Goal: Information Seeking & Learning: Learn about a topic

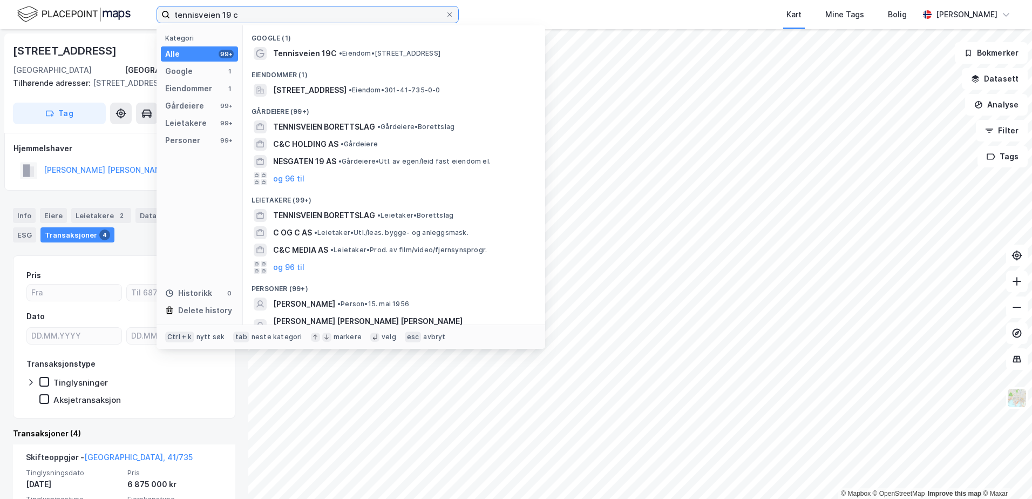
drag, startPoint x: 266, startPoint y: 15, endPoint x: 191, endPoint y: 9, distance: 75.2
click at [191, 9] on input "tennisveien 19 c" at bounding box center [307, 14] width 275 height 16
click at [248, 11] on input "tennisveien 19 c" at bounding box center [307, 14] width 275 height 16
drag, startPoint x: 247, startPoint y: 15, endPoint x: 85, endPoint y: 10, distance: 162.0
click at [85, 10] on div "tennisveien 19 c Kategori Alle 99+ Google 1 Eiendommer 1 Gårdeiere 99+ Leietake…" at bounding box center [516, 14] width 1032 height 29
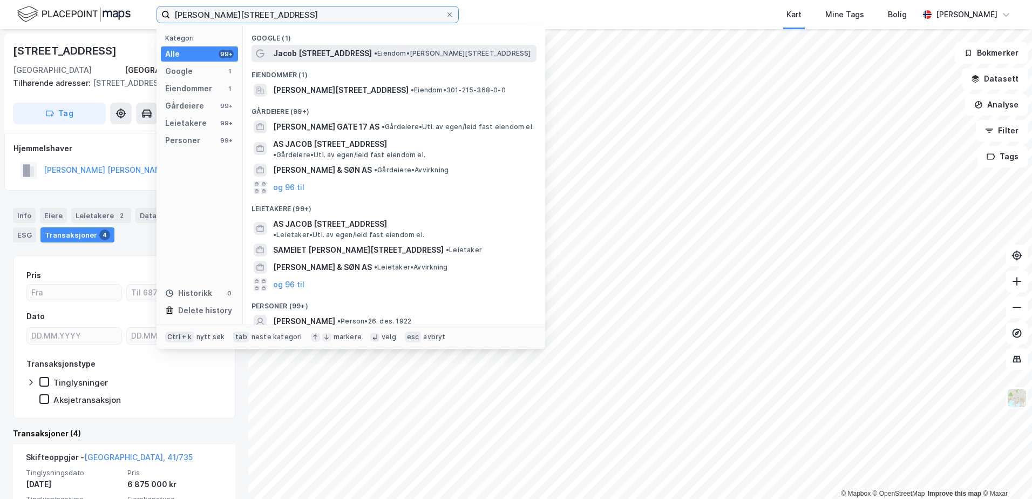
type input "[PERSON_NAME][STREET_ADDRESS]"
click at [304, 56] on span "Jacob [STREET_ADDRESS]" at bounding box center [322, 53] width 99 height 13
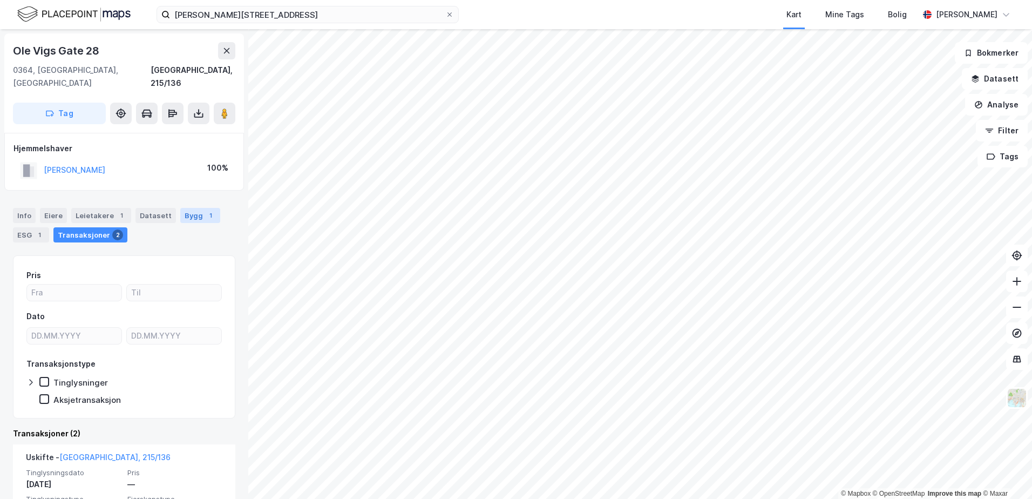
click at [186, 208] on div "Bygg 1" at bounding box center [200, 215] width 40 height 15
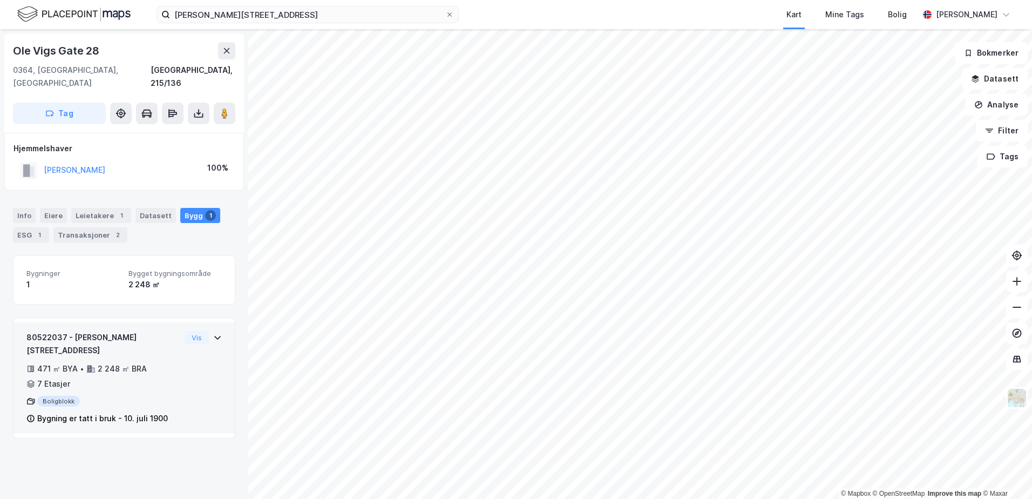
click at [213, 333] on icon at bounding box center [217, 337] width 9 height 9
